Goal: Task Accomplishment & Management: Use online tool/utility

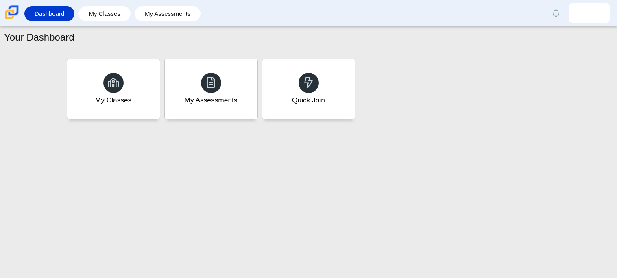
click at [224, 143] on div "Your Dashboard My Classes My Assessments Quick Join" at bounding box center [308, 152] width 617 height 252
click at [308, 96] on div "Quick Join" at bounding box center [308, 100] width 34 height 11
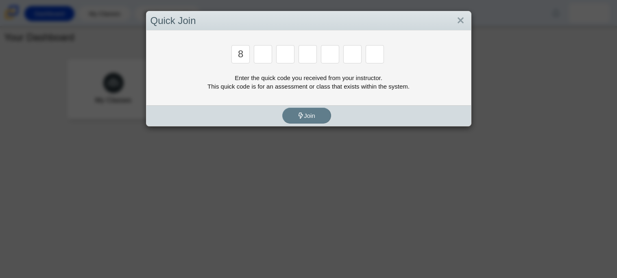
type input "8"
type input "y"
type input "k"
type input "w"
type input "v"
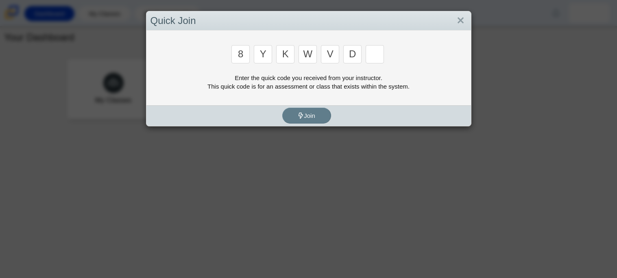
type input "d"
type input "3"
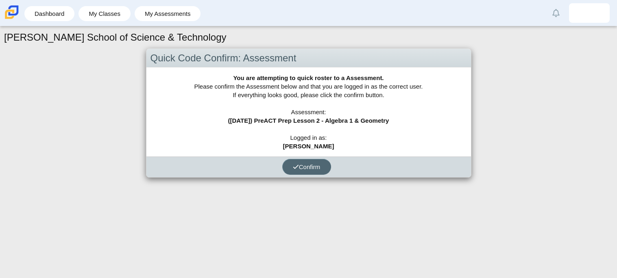
click at [318, 166] on span "Confirm" at bounding box center [307, 166] width 28 height 7
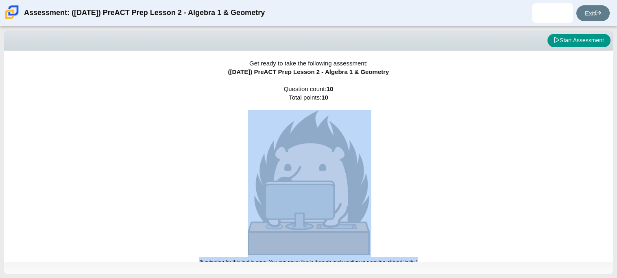
drag, startPoint x: 616, startPoint y: 102, endPoint x: 609, endPoint y: 120, distance: 19.8
click at [609, 120] on div "Viewing Question 0 of 10 in Pacing Mode Start Assessment Get ready to take the …" at bounding box center [308, 152] width 617 height 252
click at [574, 124] on div "Get ready to take the following assessment: ([DATE]) PreACT Prep Lesson 2 - Alg…" at bounding box center [308, 156] width 609 height 211
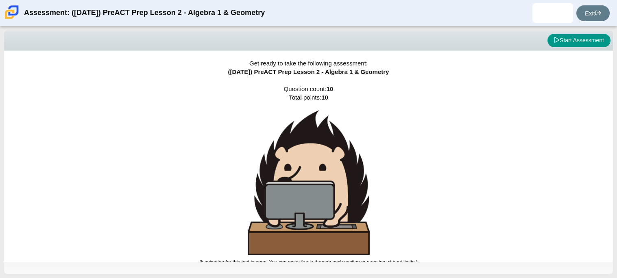
scroll to position [4, 0]
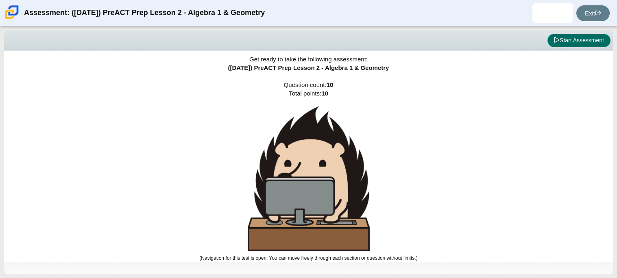
click at [558, 39] on button "Start Assessment" at bounding box center [578, 41] width 63 height 14
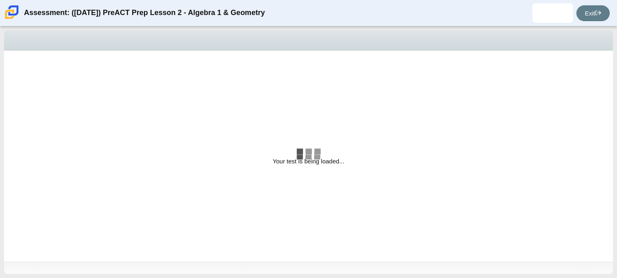
select select "bbf5d072-3e0b-44c4-9a12-6e7c9033f65b"
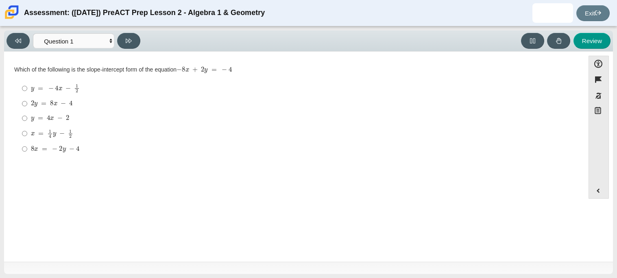
drag, startPoint x: 180, startPoint y: 70, endPoint x: 221, endPoint y: 69, distance: 41.1
click at [221, 69] on mjx-math "Assessment items" at bounding box center [203, 70] width 55 height 7
drag, startPoint x: 184, startPoint y: 70, endPoint x: 274, endPoint y: 66, distance: 89.5
click at [274, 66] on div "Which of the following is the slope-intercept form of the equation − 8 x + 2 y …" at bounding box center [294, 70] width 560 height 8
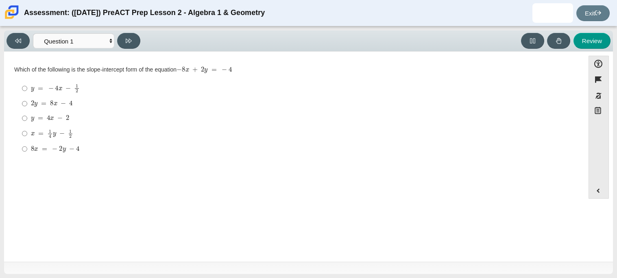
click at [36, 102] on mjx-c "Assessment items" at bounding box center [35, 104] width 3 height 4
click at [27, 102] on input "2 y = 8 x − 4 2 y = 8 x − 4" at bounding box center [24, 103] width 5 height 15
radio input "true"
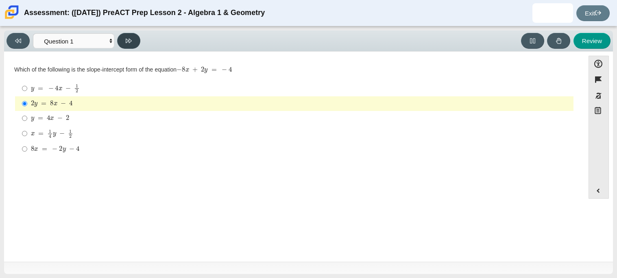
click at [128, 36] on button at bounding box center [128, 41] width 23 height 16
select select "ed62e223-81bd-4cbf-ab48-ab975844bd1f"
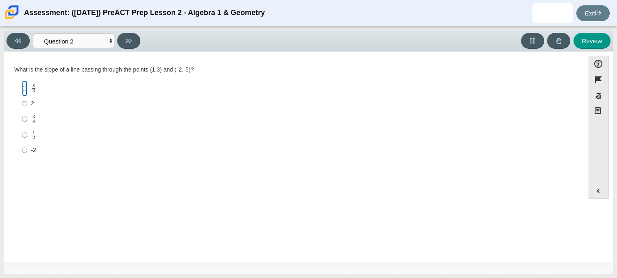
click at [26, 89] on input "8 3 8 thirds" at bounding box center [24, 88] width 5 height 16
radio input "true"
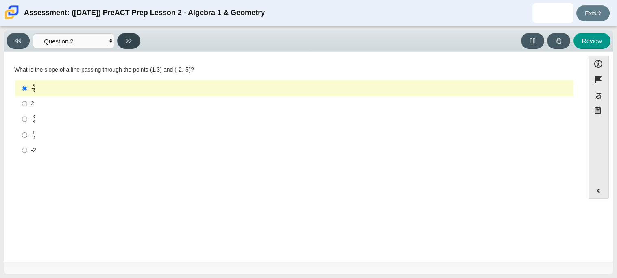
click at [124, 41] on button at bounding box center [128, 41] width 23 height 16
select select "97f4f5fa-a52e-4fed-af51-565bfcdf47cb"
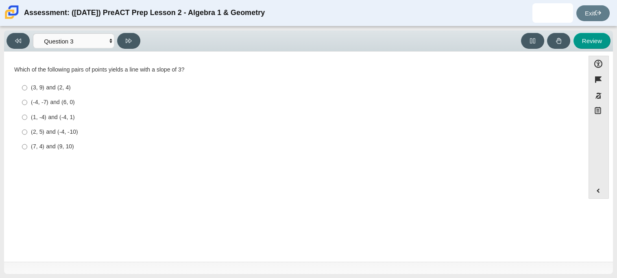
click at [52, 104] on div "(-4, -7) and (6, 0)" at bounding box center [300, 102] width 539 height 8
click at [27, 104] on input "(-4, -7) and (6, 0) (-4, -7) and (6, 0)" at bounding box center [24, 102] width 5 height 15
radio input "true"
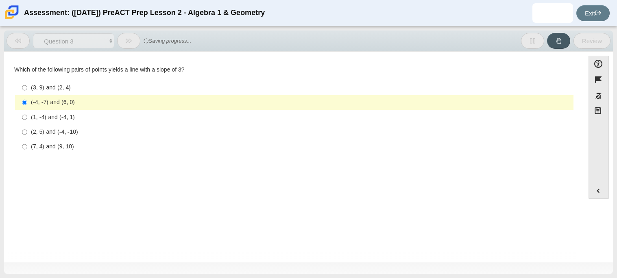
click at [51, 106] on div "(-4, -7) and (6, 0)" at bounding box center [300, 102] width 539 height 8
click at [27, 106] on input "(-4, -7) and (6, 0) (-4, -7) and (6, 0)" at bounding box center [24, 102] width 5 height 15
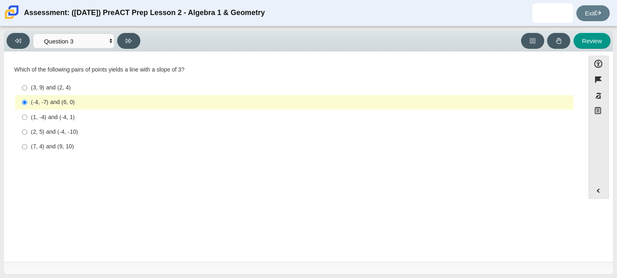
click at [55, 133] on div "(2, 5) and (-4, -10)" at bounding box center [300, 132] width 539 height 8
click at [27, 133] on input "(2, 5) and (-4, -10) (2, 5) and (-4, -10)" at bounding box center [24, 132] width 5 height 15
radio input "true"
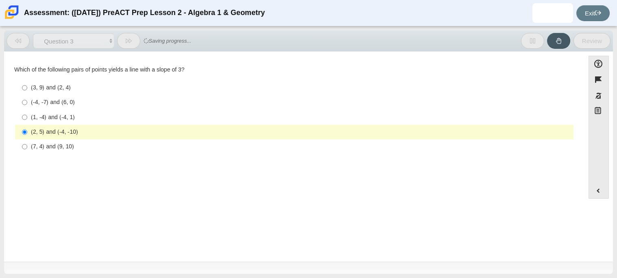
click at [43, 93] on label "(3, 9) and (2, 4) (3, 9) and (2, 4)" at bounding box center [294, 87] width 557 height 15
click at [27, 93] on input "(3, 9) and (2, 4) (3, 9) and (2, 4)" at bounding box center [24, 87] width 5 height 15
radio input "true"
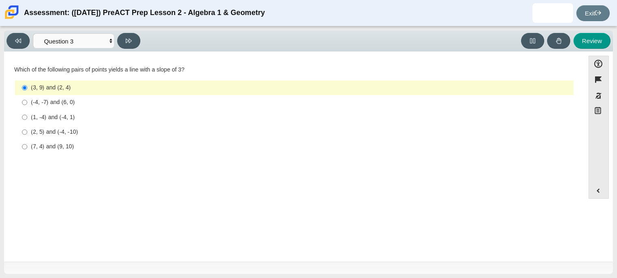
click at [61, 116] on div "(1, -4) and (-4, 1)" at bounding box center [300, 117] width 539 height 8
click at [27, 116] on input "(1, -4) and (-4, 1) (1, -4) and (-4, 1)" at bounding box center [24, 117] width 5 height 15
radio input "true"
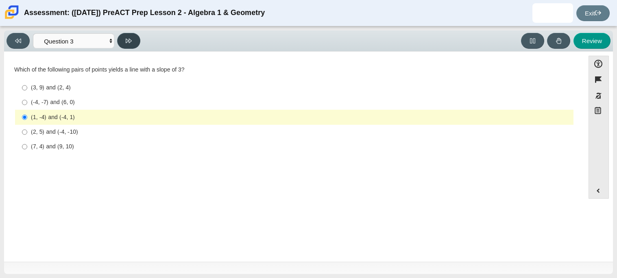
click at [121, 38] on button at bounding box center [128, 41] width 23 height 16
select select "89427bb7-e313-4f00-988f-8b8255897029"
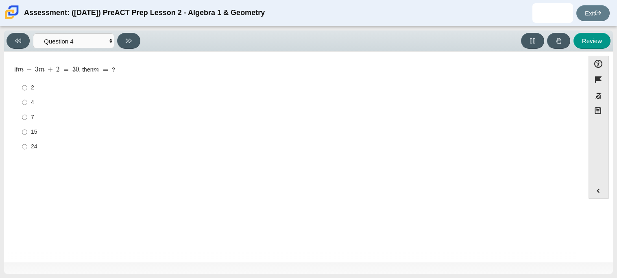
click at [31, 128] on div "15" at bounding box center [300, 132] width 539 height 8
click at [27, 128] on input "15 15" at bounding box center [24, 132] width 5 height 15
radio input "true"
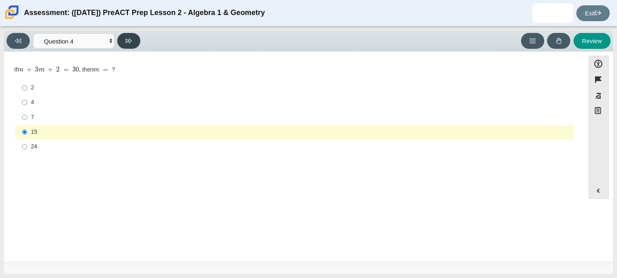
click at [134, 41] on button at bounding box center [128, 41] width 23 height 16
select select "489dcffd-4e6a-49cf-a9d6-ad1d4a911a4e"
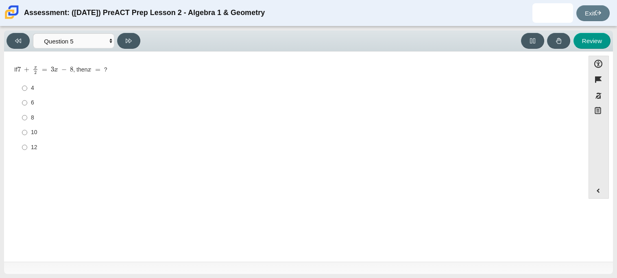
click at [20, 136] on label "10 10" at bounding box center [294, 132] width 557 height 15
click at [22, 136] on input "10 10" at bounding box center [24, 132] width 5 height 15
radio input "true"
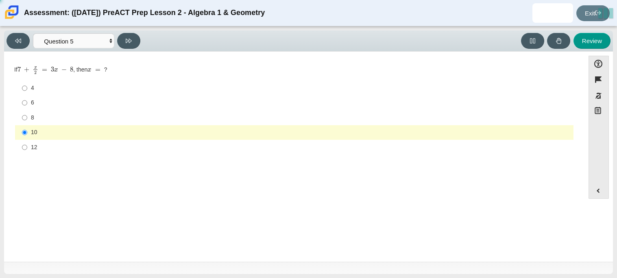
click at [48, 132] on div "10" at bounding box center [300, 132] width 539 height 8
click at [27, 132] on input "10 10" at bounding box center [24, 132] width 5 height 15
click at [46, 103] on div "6" at bounding box center [300, 103] width 539 height 8
click at [27, 103] on input "6 6" at bounding box center [24, 103] width 5 height 15
radio input "true"
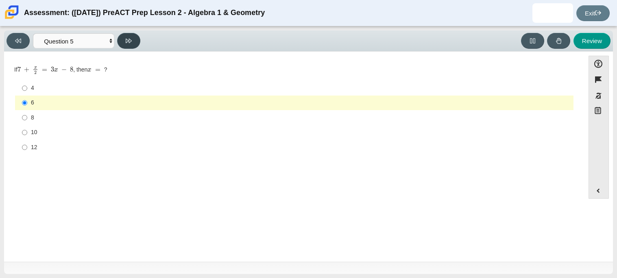
click at [123, 41] on button at bounding box center [128, 41] width 23 height 16
select select "210571de-36a6-4d8e-a361-ceff8ef801dc"
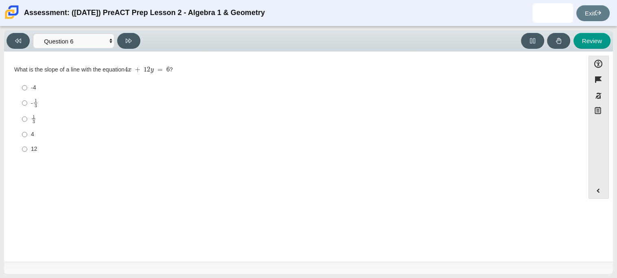
click at [28, 133] on label "4 4" at bounding box center [294, 134] width 557 height 15
click at [27, 133] on input "4 4" at bounding box center [24, 134] width 5 height 15
radio input "true"
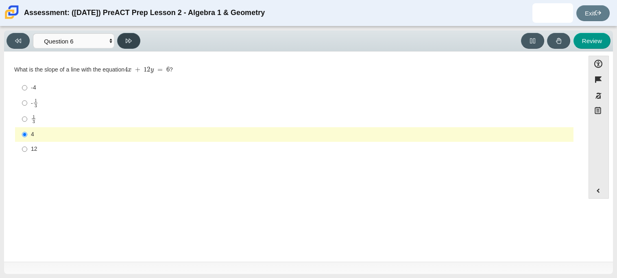
click at [133, 41] on button at bounding box center [128, 41] width 23 height 16
select select "ec95ace6-bebc-42b8-9428-40567494d4da"
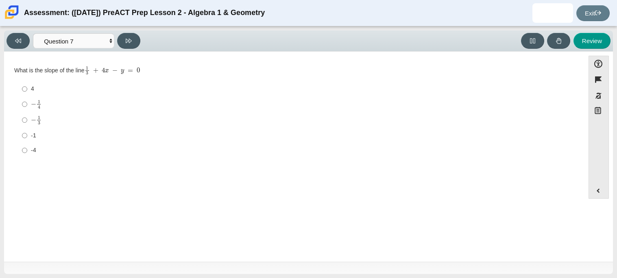
click at [35, 115] on mjx-container "− 1 3" at bounding box center [36, 119] width 11 height 15
click at [27, 115] on input "− 1 3 negative 1 third" at bounding box center [24, 120] width 5 height 16
radio input "true"
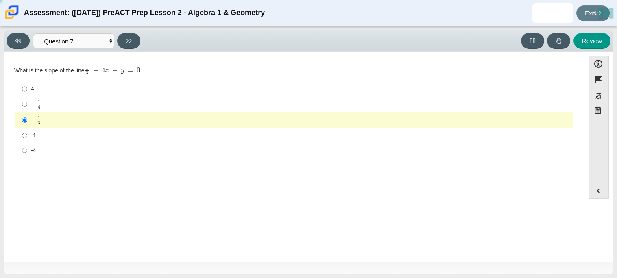
click at [34, 109] on mjx-container "− 1 4" at bounding box center [36, 103] width 11 height 15
click at [27, 109] on input "− 1 4 negative 1 fourth" at bounding box center [24, 104] width 5 height 16
radio input "true"
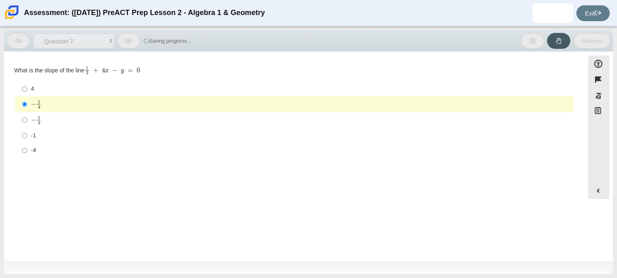
click at [47, 135] on div "-1" at bounding box center [300, 136] width 539 height 8
click at [27, 135] on input "-1 -1" at bounding box center [24, 135] width 5 height 15
radio input "true"
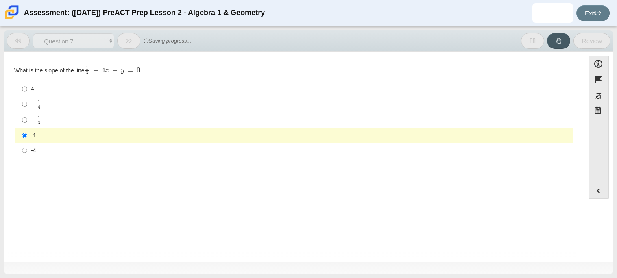
click at [38, 117] on mjx-c "Assessment items" at bounding box center [39, 117] width 2 height 3
click at [27, 117] on input "− 1 3 negative 1 third" at bounding box center [24, 120] width 5 height 16
radio input "true"
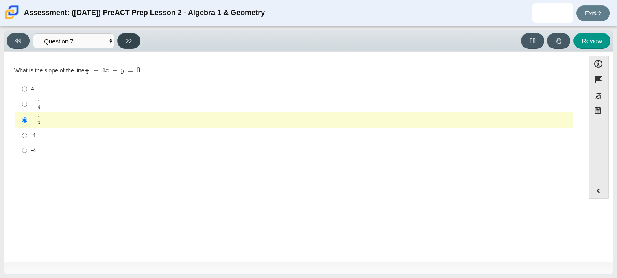
click at [129, 41] on icon at bounding box center [129, 41] width 6 height 6
select select "ce81fe10-bf29-4b5e-8bd7-4f47f2fed4d8"
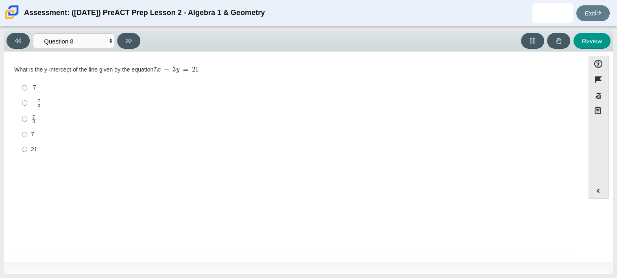
click at [33, 153] on div "21" at bounding box center [300, 150] width 539 height 8
click at [27, 153] on input "21 21" at bounding box center [24, 149] width 5 height 15
radio input "true"
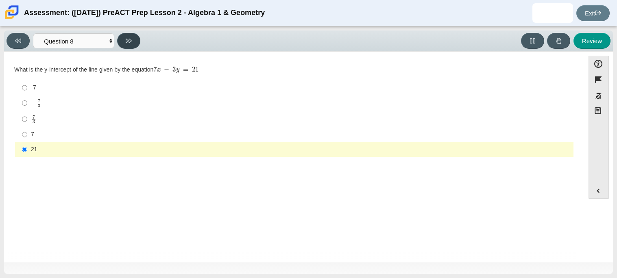
click at [137, 38] on button at bounding box center [128, 41] width 23 height 16
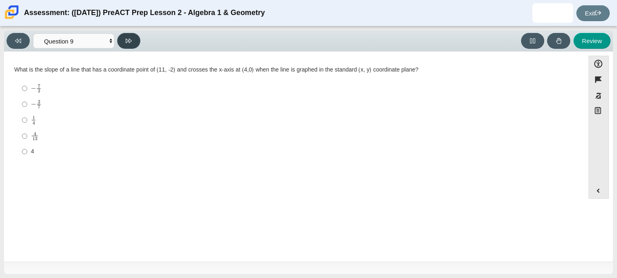
click at [138, 43] on button at bounding box center [128, 41] width 23 height 16
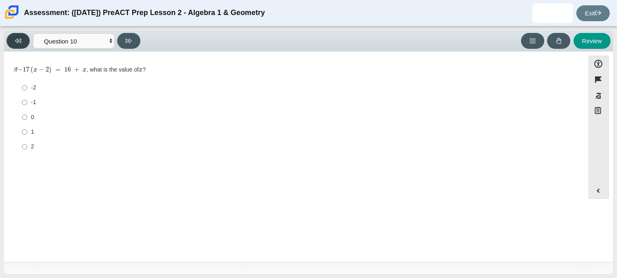
click at [23, 46] on button at bounding box center [18, 41] width 23 height 16
select select "14773eaf-2ca1-47ae-afe7-a624a56f34b3"
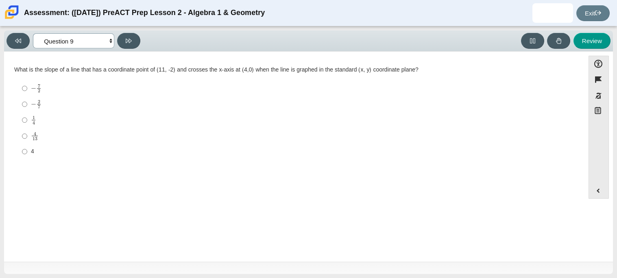
click at [74, 39] on select "Questions Question 1 Question 2 Question 3 Question 4 Question 5 Question 6 Que…" at bounding box center [73, 40] width 81 height 15
click at [74, 42] on select "Questions Question 1 Question 2 Question 3 Question 4 Question 5 Question 6 Que…" at bounding box center [73, 40] width 81 height 15
click at [30, 114] on label "1 4 1 fourth" at bounding box center [294, 120] width 557 height 16
click at [27, 114] on input "1 4 1 fourth" at bounding box center [24, 120] width 5 height 16
radio input "true"
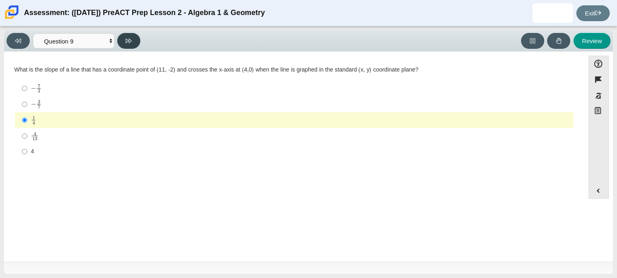
click at [132, 37] on button at bounding box center [128, 41] width 23 height 16
select select "96b71634-eacb-4f7e-8aef-411727d9bcba"
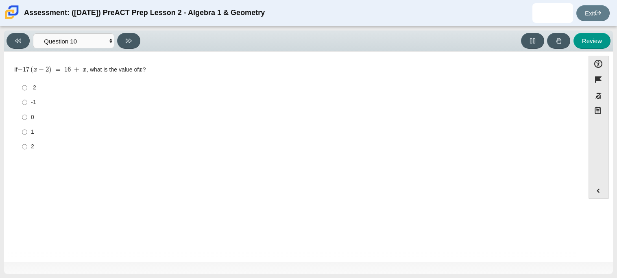
click at [30, 91] on label "-2 -2" at bounding box center [294, 87] width 557 height 15
click at [27, 91] on input "-2 -2" at bounding box center [24, 87] width 5 height 15
radio input "true"
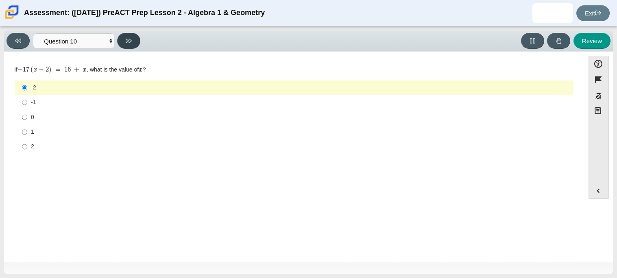
click at [130, 44] on button at bounding box center [128, 41] width 23 height 16
select select "review"
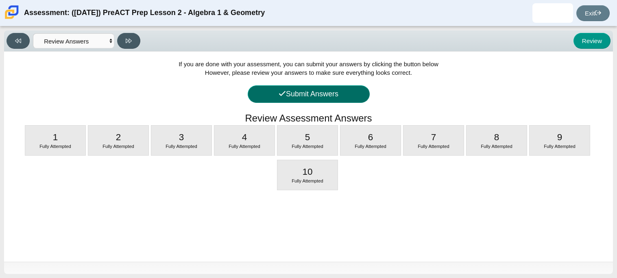
click at [277, 102] on button "Submit Answers" at bounding box center [309, 93] width 122 height 17
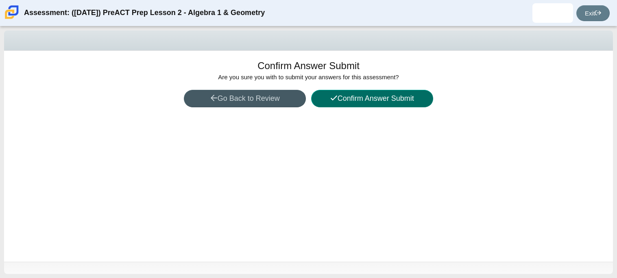
click at [315, 97] on button "Confirm Answer Submit" at bounding box center [372, 98] width 122 height 17
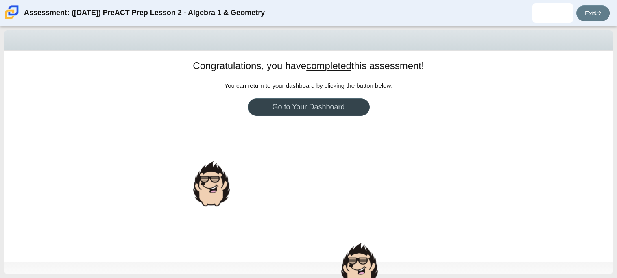
click at [298, 108] on link "Go to Your Dashboard" at bounding box center [309, 106] width 122 height 17
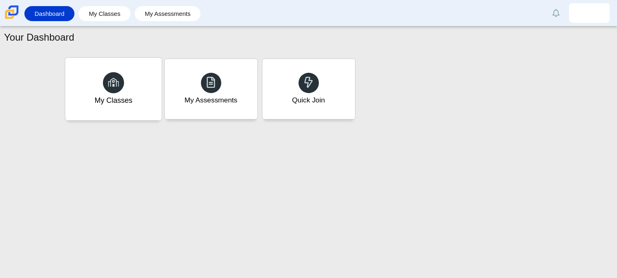
click at [141, 89] on div "My Classes" at bounding box center [113, 89] width 96 height 63
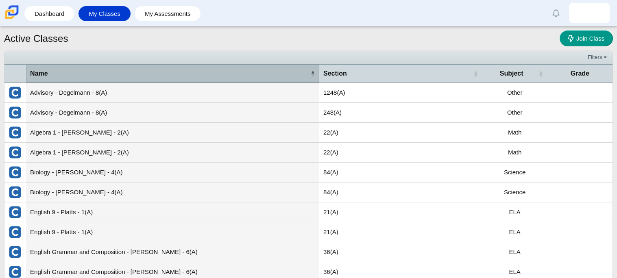
click at [273, 75] on span "Name" at bounding box center [169, 73] width 278 height 9
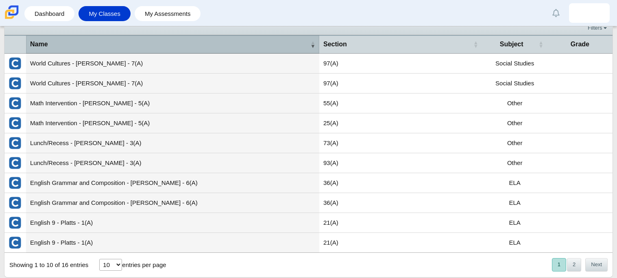
scroll to position [46, 0]
